Goal: Task Accomplishment & Management: Complete application form

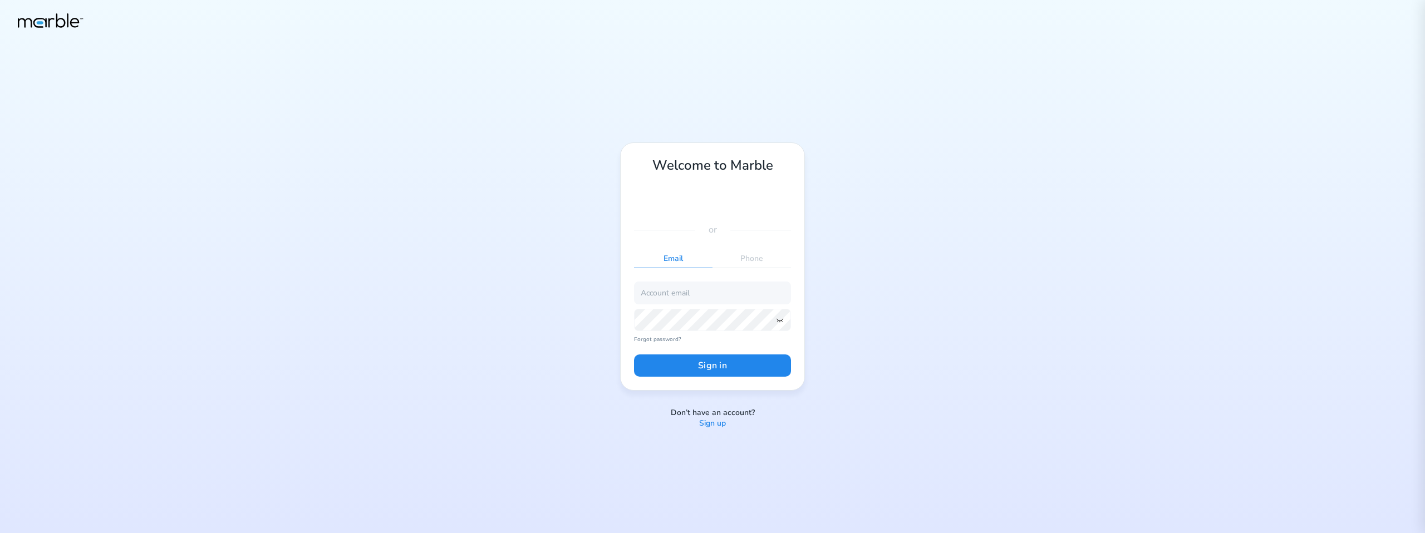
click at [718, 421] on p "Sign up" at bounding box center [712, 423] width 27 height 11
click at [687, 299] on input "email" at bounding box center [712, 299] width 157 height 22
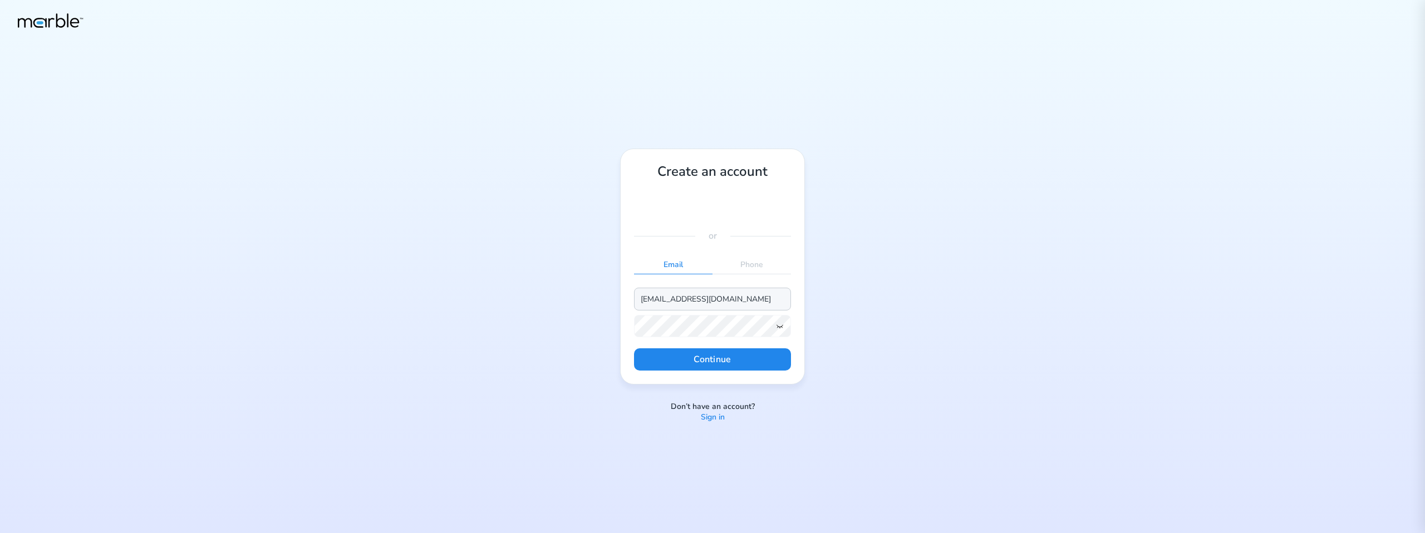
click at [682, 298] on input "[EMAIL_ADDRESS][DOMAIN_NAME]" at bounding box center [712, 299] width 157 height 22
type input "[EMAIL_ADDRESS][DOMAIN_NAME]"
click at [782, 323] on icon at bounding box center [779, 326] width 9 height 9
click at [741, 353] on button "Continue" at bounding box center [712, 359] width 157 height 22
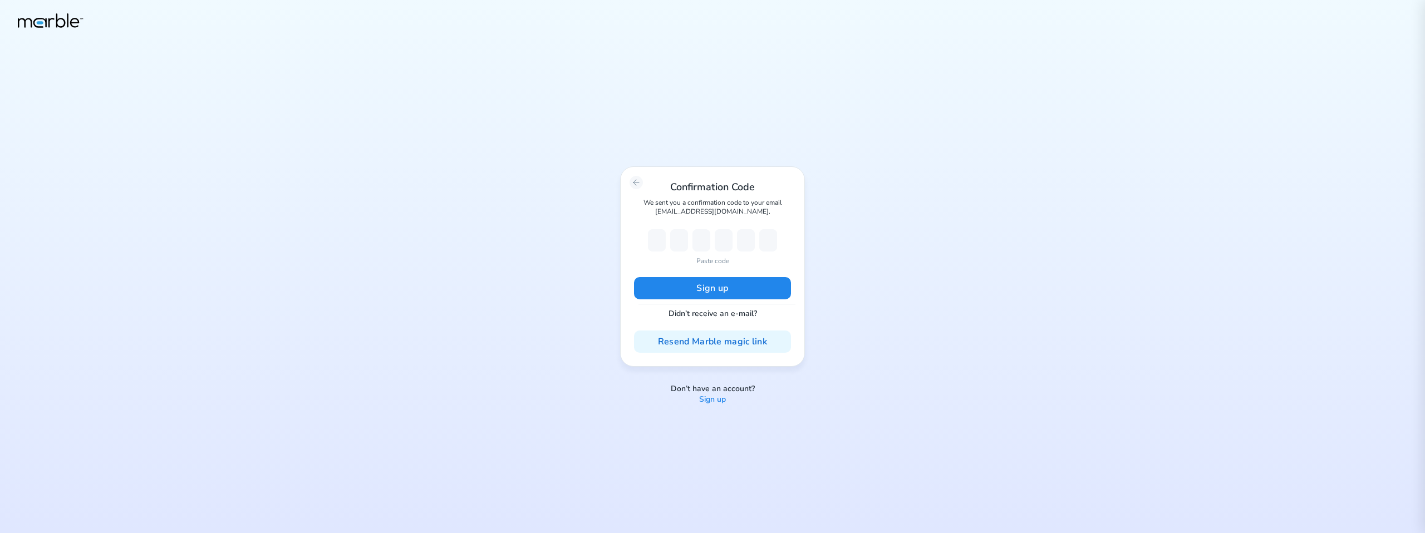
click at [707, 261] on p "Paste code" at bounding box center [712, 261] width 33 height 10
type input "8"
type input "0"
type input "6"
type input "2"
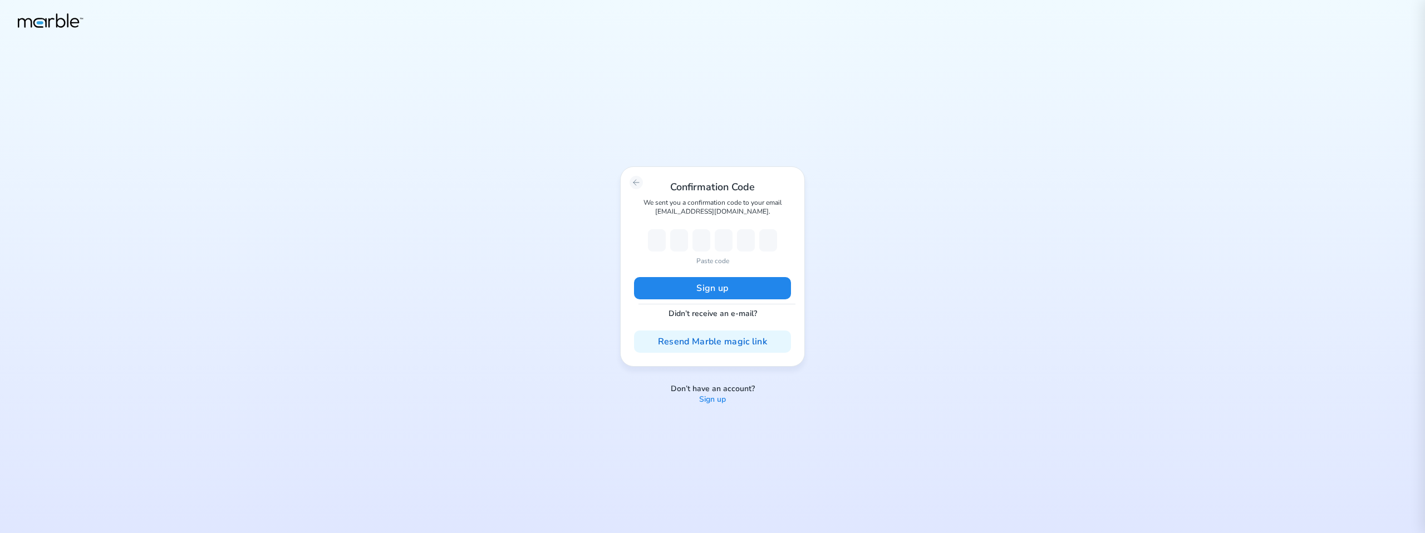
type input "1"
type input "9"
click at [689, 292] on button "Sign up" at bounding box center [712, 288] width 157 height 22
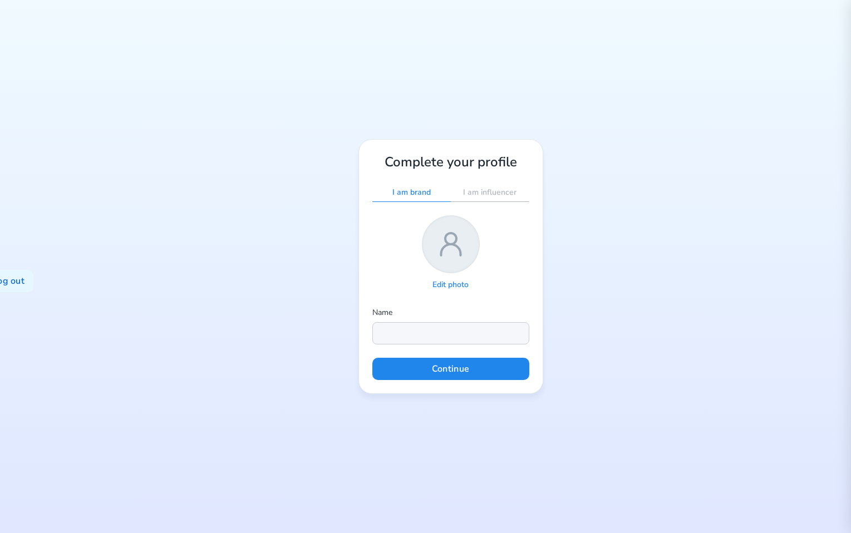
click at [427, 331] on input "text" at bounding box center [450, 333] width 157 height 22
type input "[PERSON_NAME]"
click at [430, 364] on button "Continue" at bounding box center [450, 369] width 157 height 22
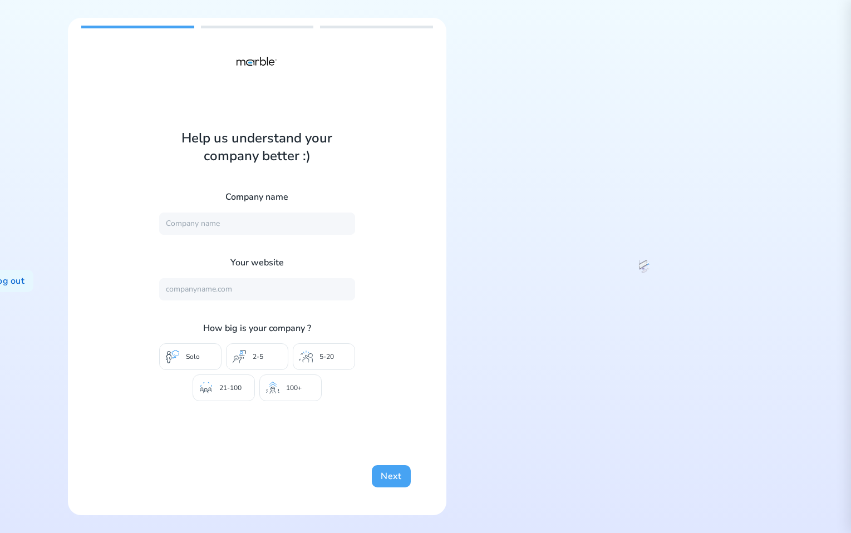
click at [372, 476] on button "Next" at bounding box center [391, 476] width 38 height 22
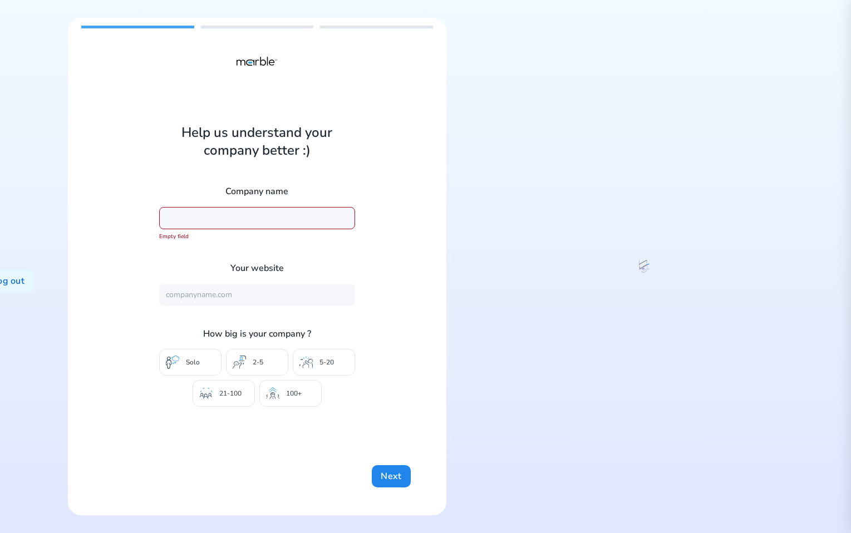
click at [256, 221] on input "text" at bounding box center [257, 218] width 196 height 22
type input "Marble"
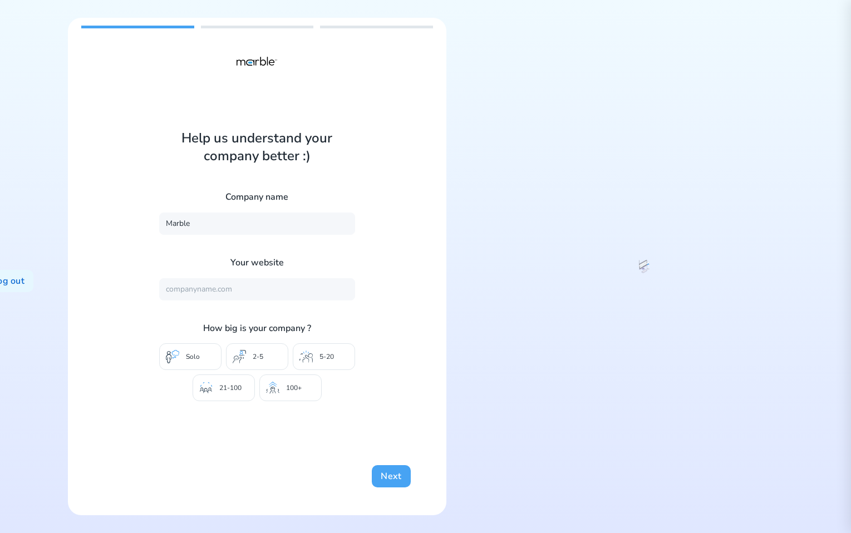
click at [372, 473] on button "Next" at bounding box center [391, 476] width 38 height 22
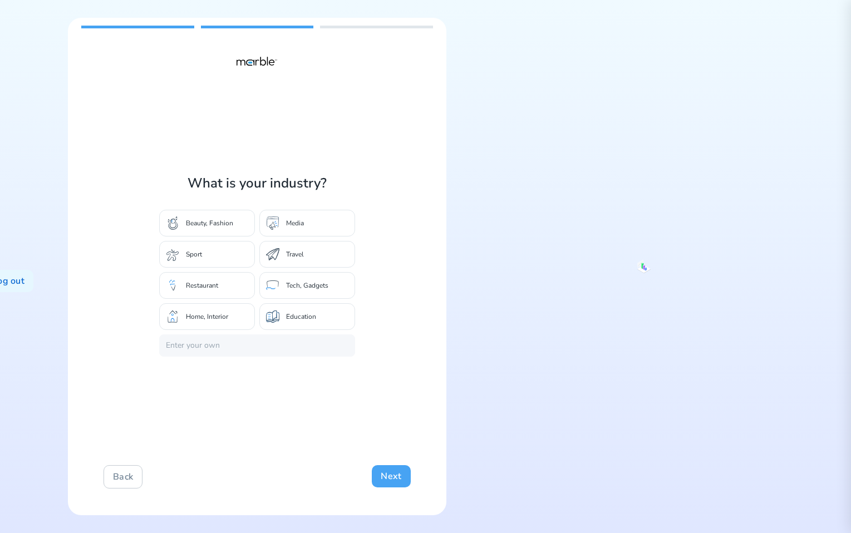
click at [372, 476] on button "Next" at bounding box center [391, 476] width 38 height 22
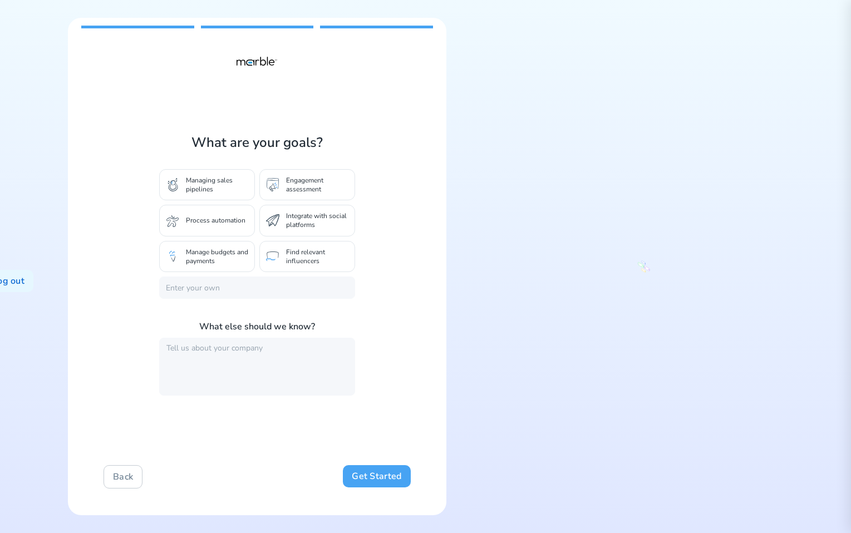
click at [362, 476] on button "Get Started" at bounding box center [376, 476] width 67 height 22
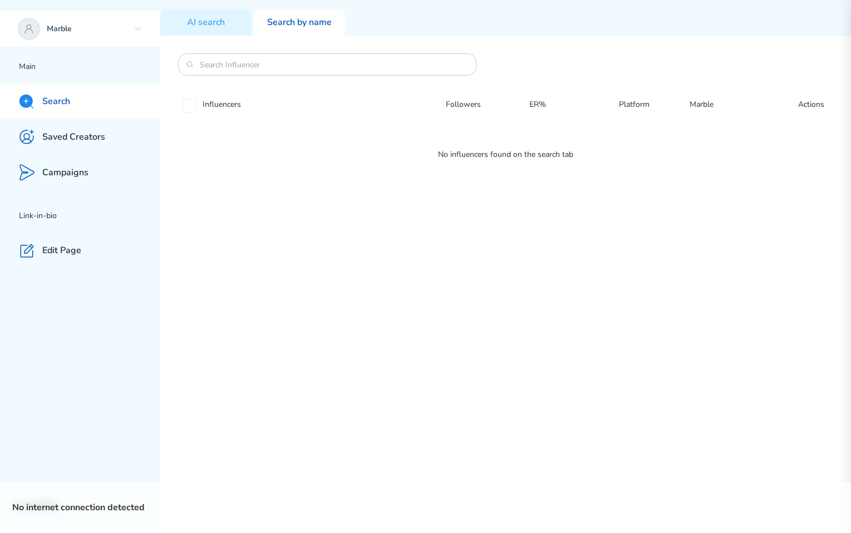
click at [135, 21] on div "Marble" at bounding box center [80, 29] width 160 height 36
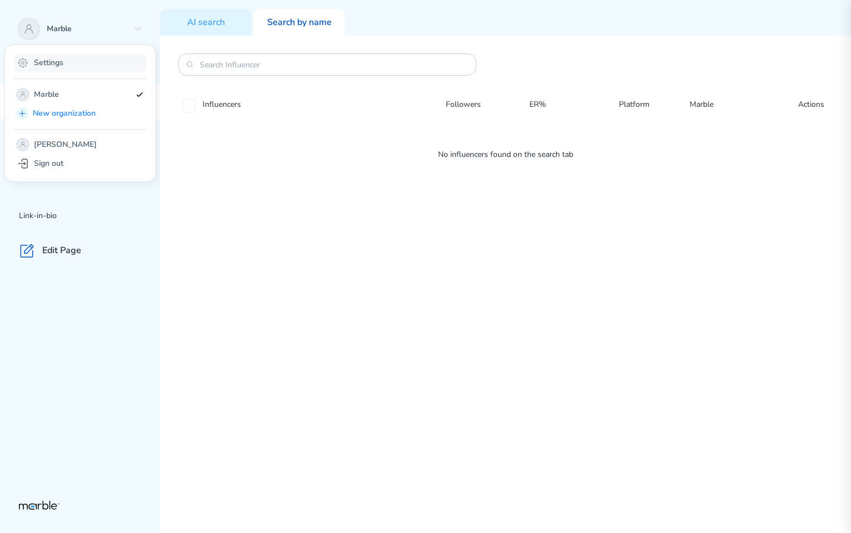
click at [91, 59] on div "Settings" at bounding box center [80, 63] width 132 height 18
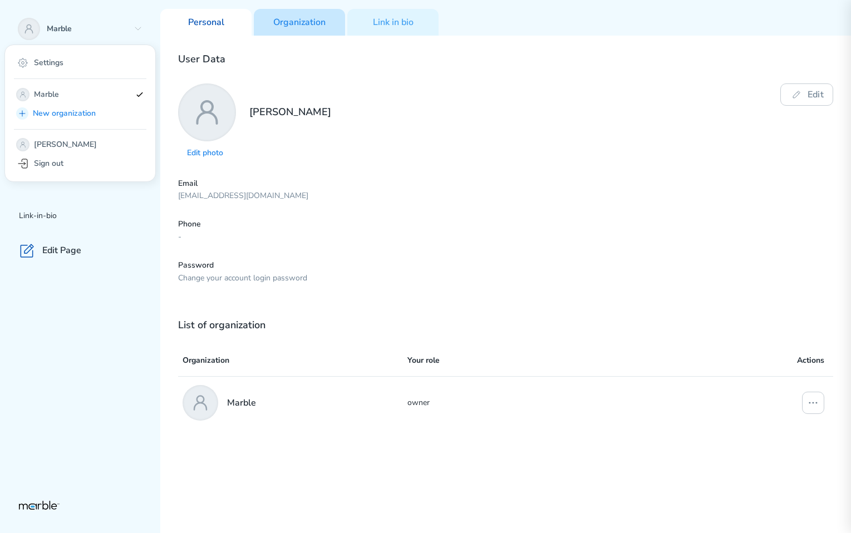
click at [296, 29] on div "Organization" at bounding box center [299, 22] width 91 height 27
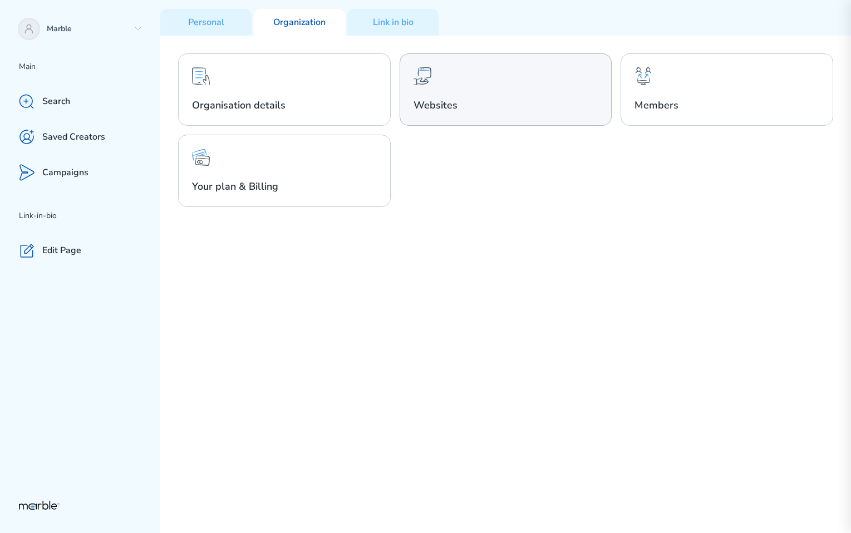
click at [465, 96] on div "Websites" at bounding box center [506, 89] width 213 height 72
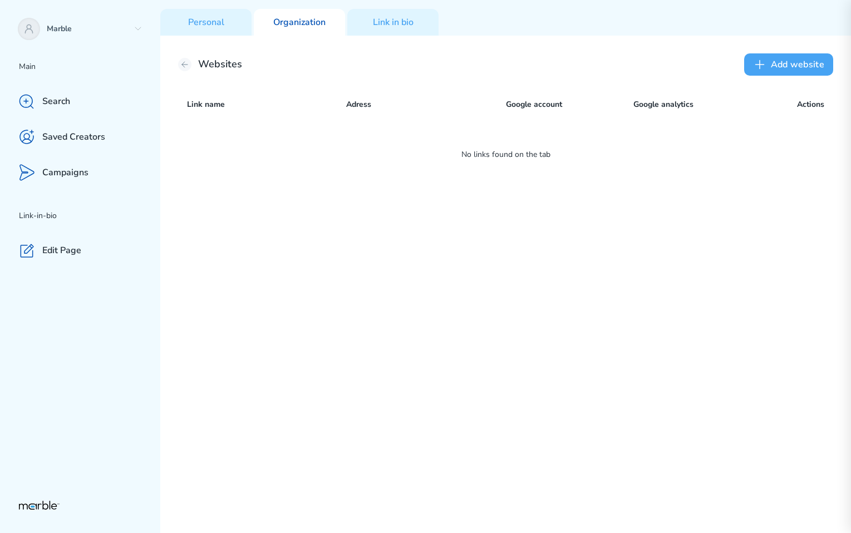
click at [769, 66] on button "Add website" at bounding box center [788, 64] width 89 height 22
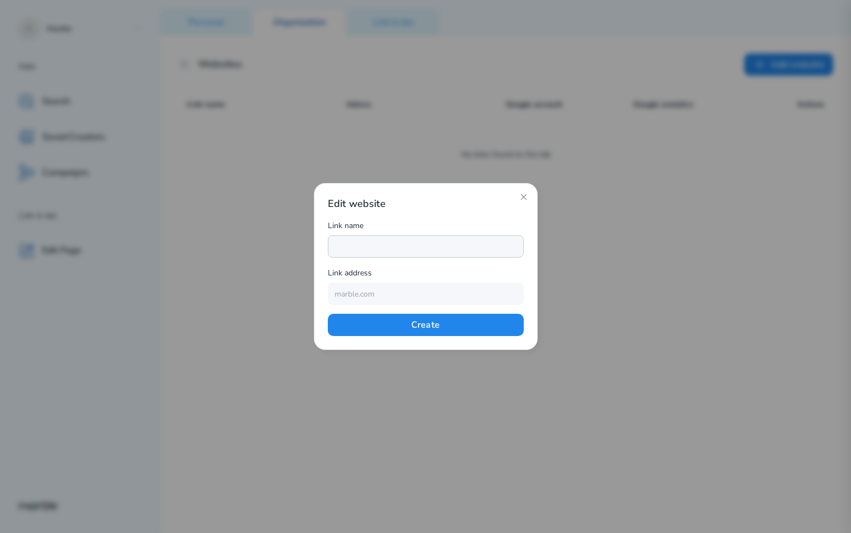
click at [425, 245] on input "text" at bounding box center [426, 246] width 196 height 22
type input "Marble"
click at [395, 293] on input "text" at bounding box center [426, 294] width 196 height 22
type input "[URL][DOMAIN_NAME]"
click at [440, 337] on div "Edit website Link name Marble Link address [URL][DOMAIN_NAME] Create" at bounding box center [426, 266] width 224 height 167
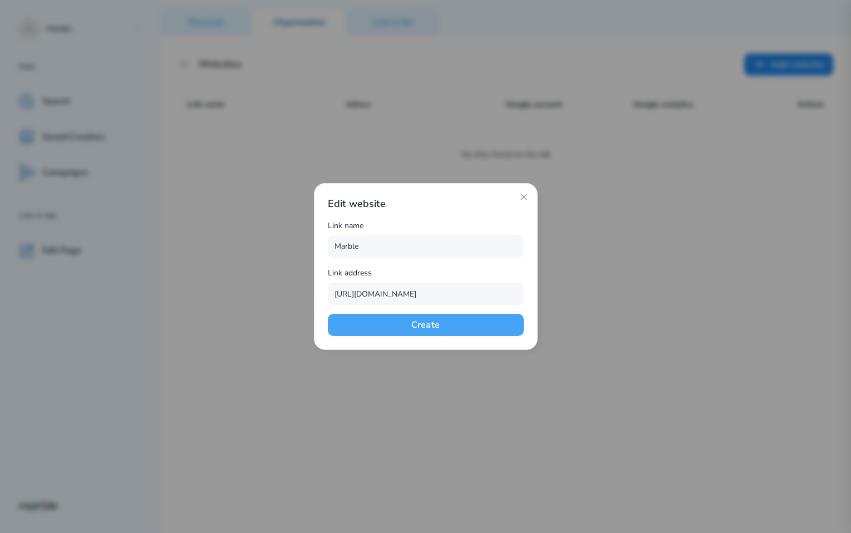
click at [448, 326] on button "Create" at bounding box center [426, 325] width 196 height 22
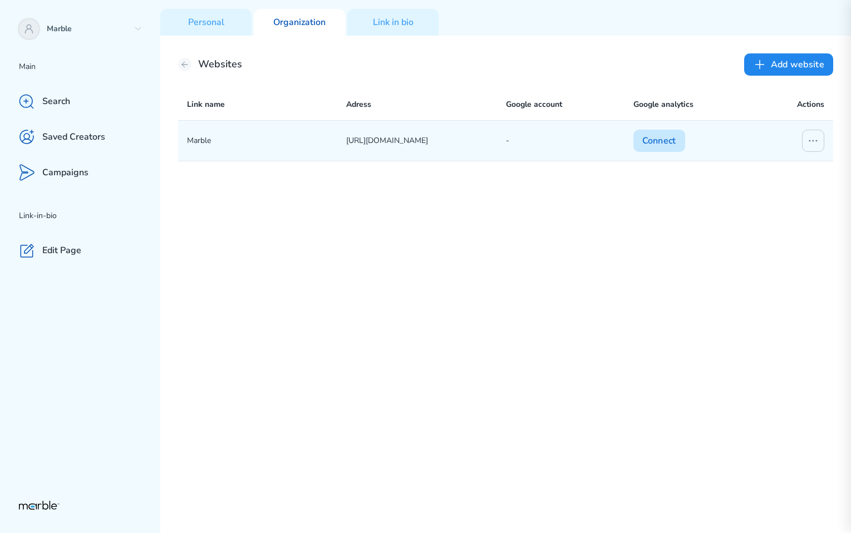
click at [654, 139] on button "Connect" at bounding box center [659, 141] width 52 height 22
